Goal: Navigation & Orientation: Understand site structure

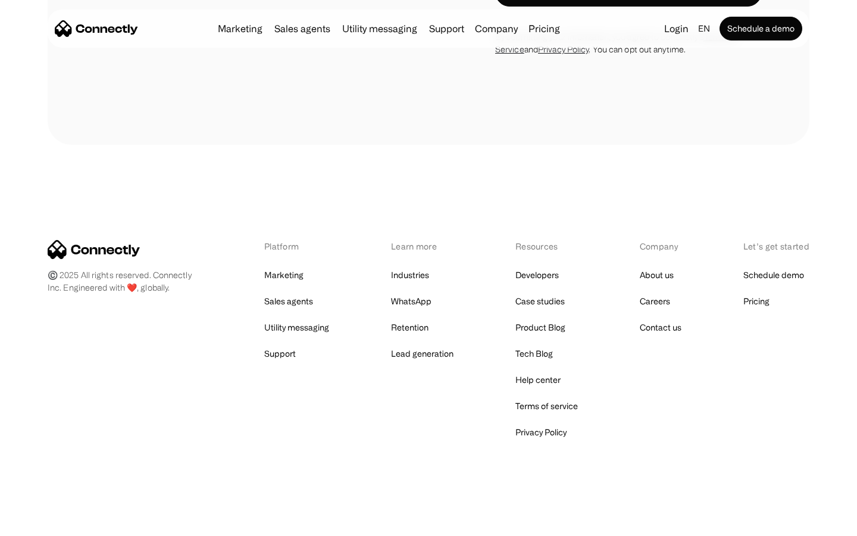
scroll to position [1744, 0]
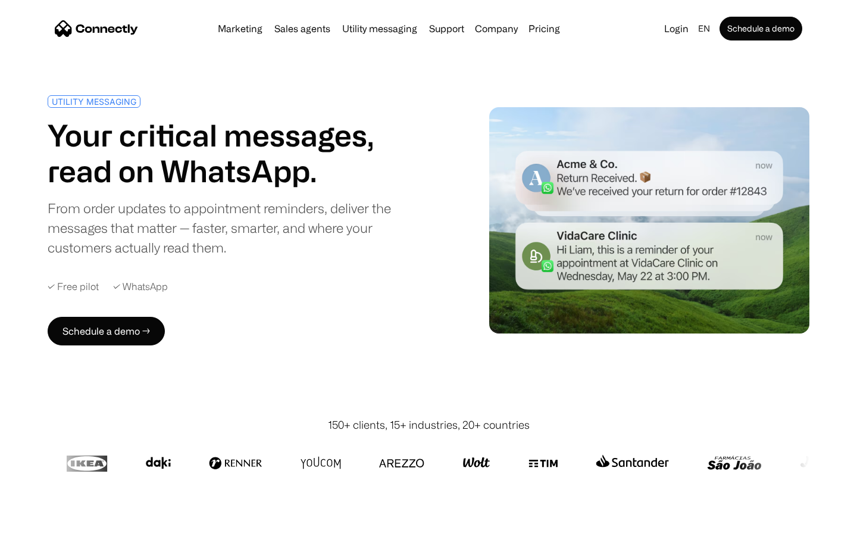
scroll to position [3136, 0]
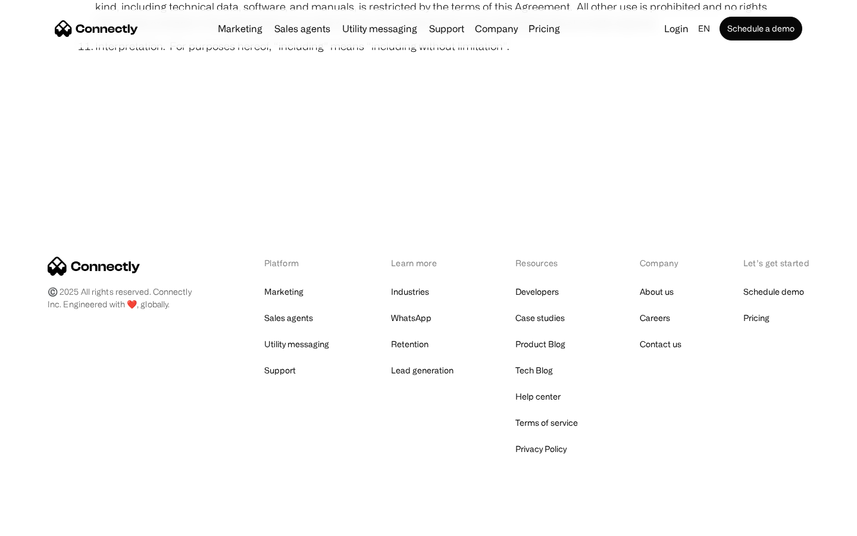
scroll to position [4372, 0]
